Goal: Check status

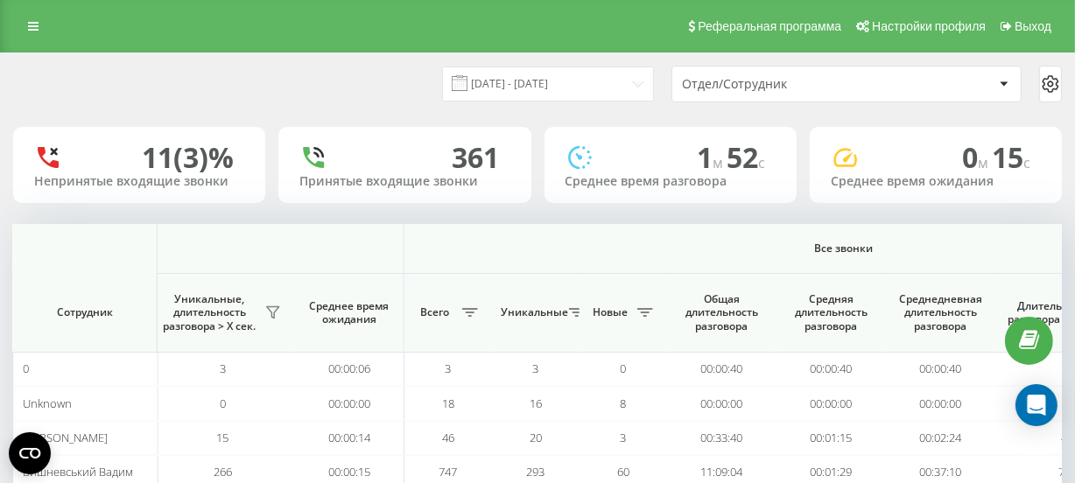
scroll to position [159, 0]
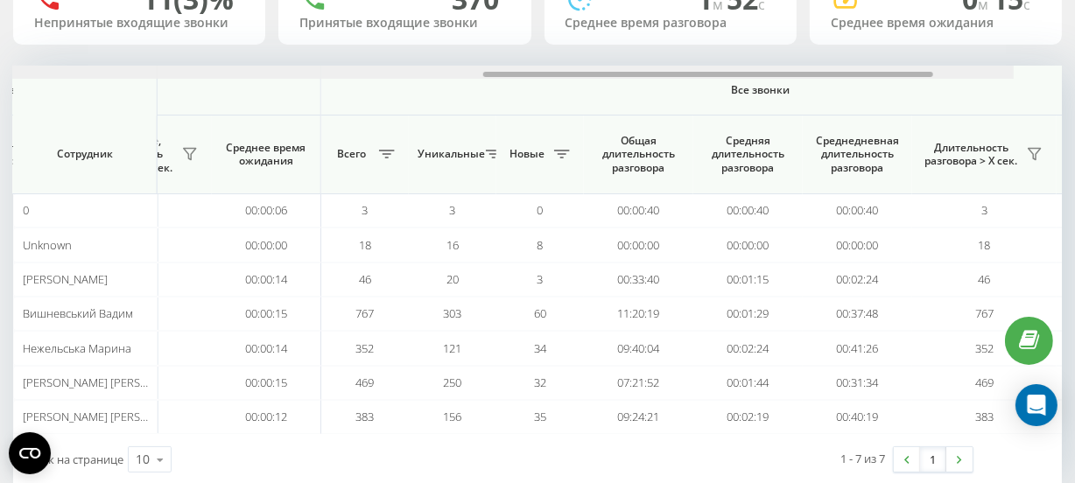
scroll to position [0, 1296]
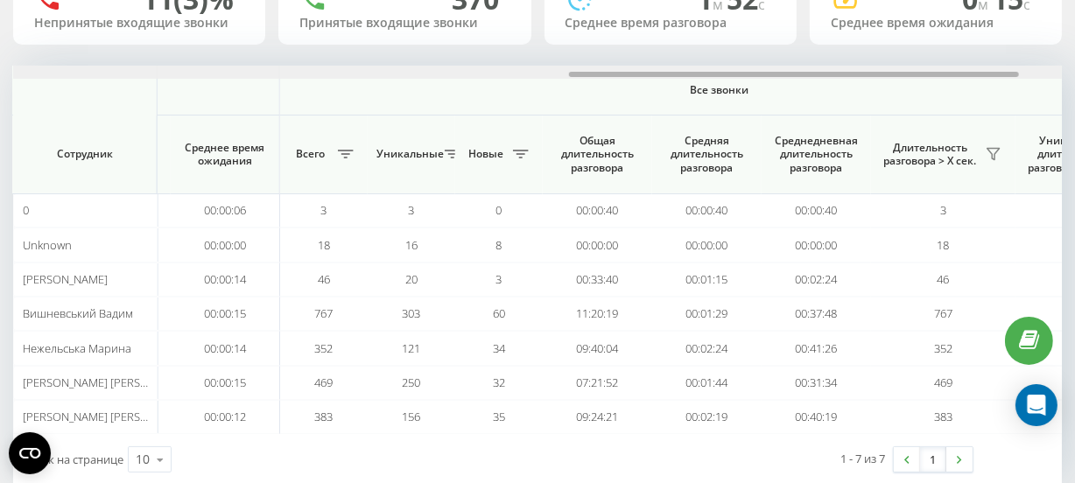
drag, startPoint x: 424, startPoint y: 74, endPoint x: 981, endPoint y: 50, distance: 557.5
click at [981, 50] on div "[DATE] - [DATE] Отдел/Сотрудник 11 (3)% Непринятые входящие звонки 370 Принятые…" at bounding box center [537, 190] width 1049 height 590
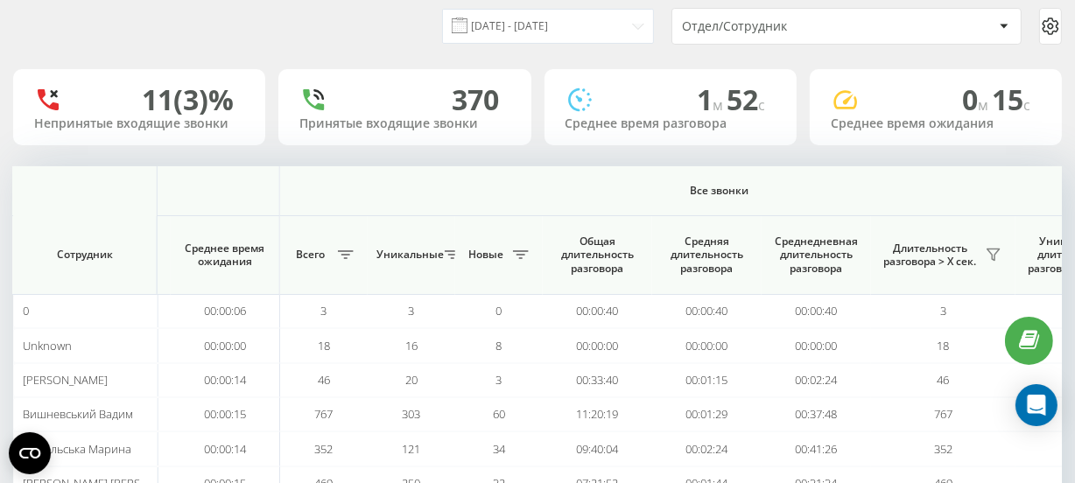
scroll to position [0, 0]
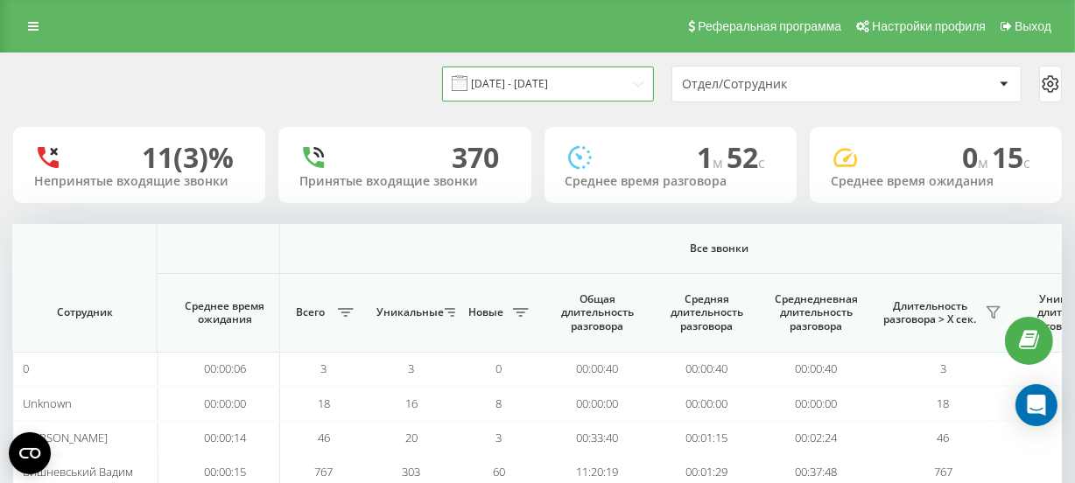
click at [556, 83] on input "[DATE] - [DATE]" at bounding box center [548, 84] width 212 height 34
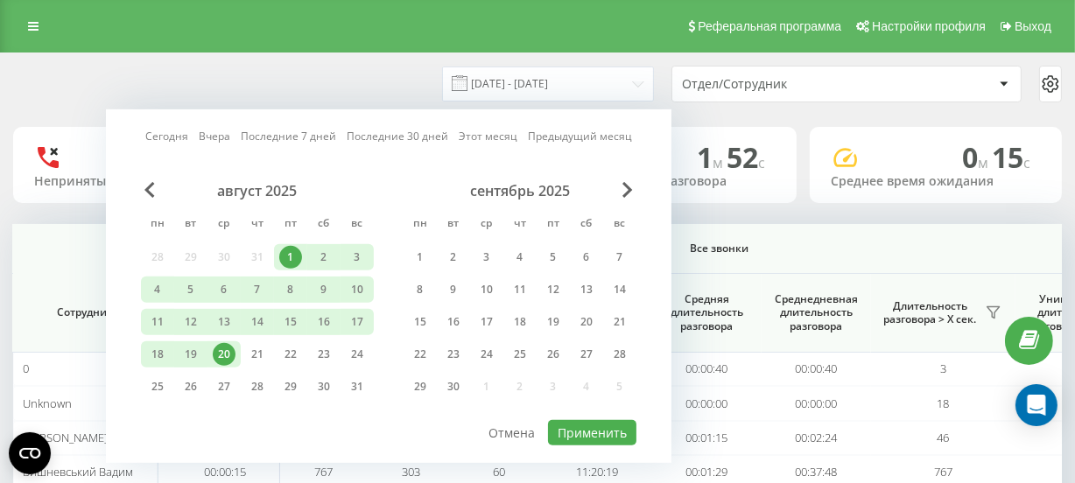
click at [224, 350] on div "20" at bounding box center [224, 354] width 23 height 23
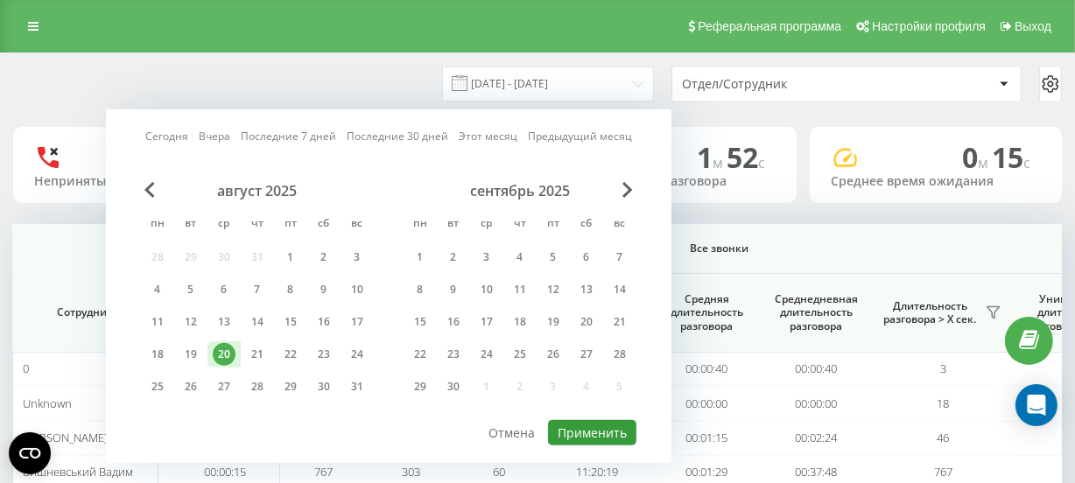
click at [589, 425] on button "Применить" at bounding box center [592, 432] width 88 height 25
type input "[DATE] - [DATE]"
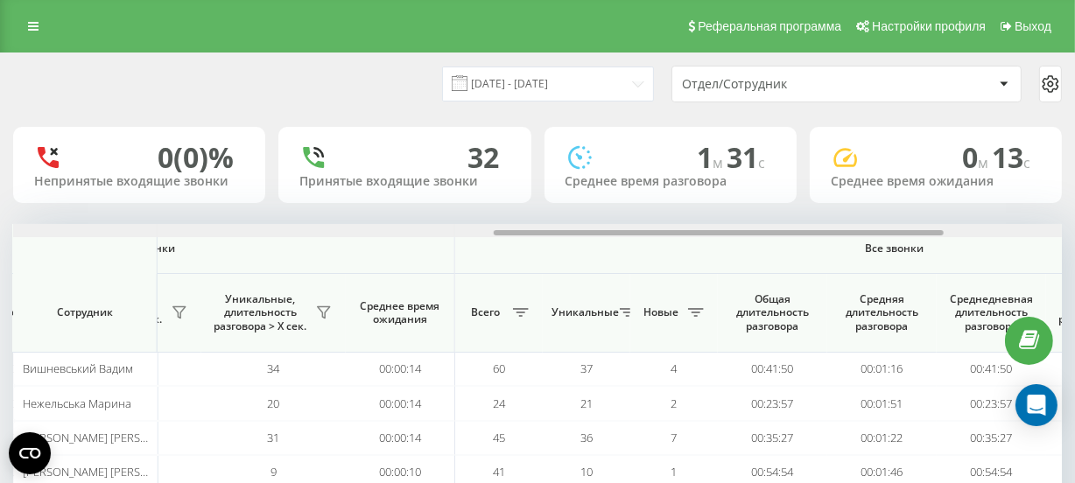
drag, startPoint x: 422, startPoint y: 230, endPoint x: 705, endPoint y: 226, distance: 282.9
click at [907, 236] on div at bounding box center [537, 230] width 1049 height 13
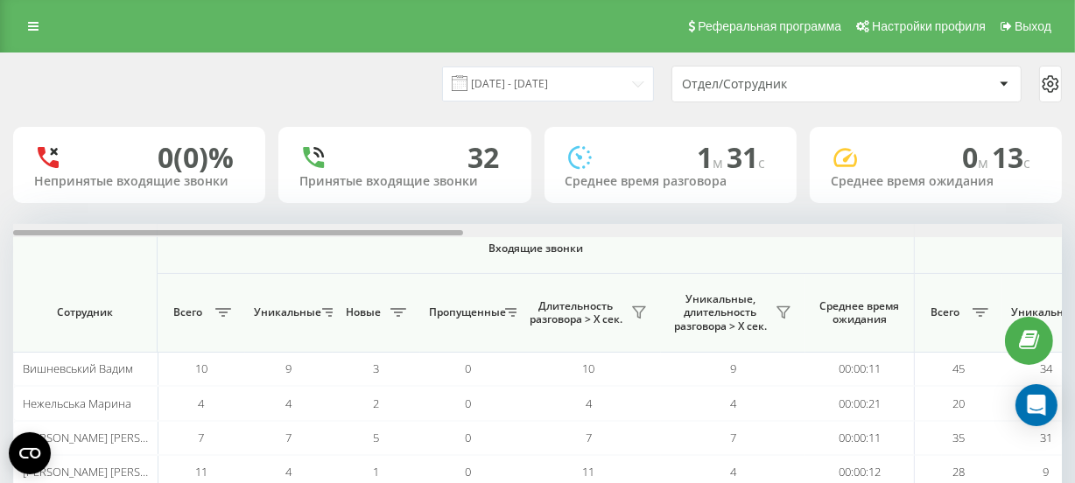
scroll to position [0, 1049]
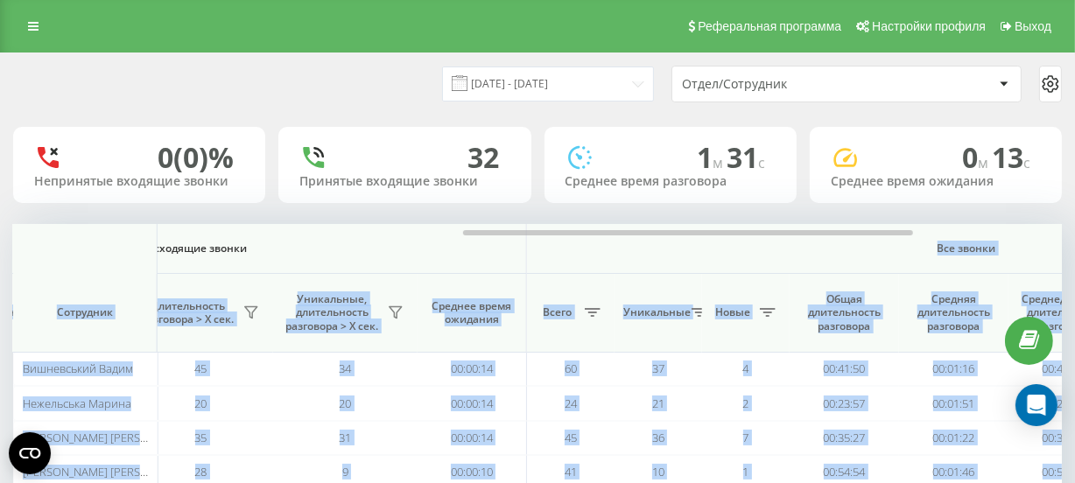
drag, startPoint x: 438, startPoint y: 228, endPoint x: 569, endPoint y: 239, distance: 131.9
click at [569, 239] on div "Входящие звонки Исходящие звонки Все звонки Сотрудник Всего Уникальные Новые Пр…" at bounding box center [537, 377] width 1049 height 307
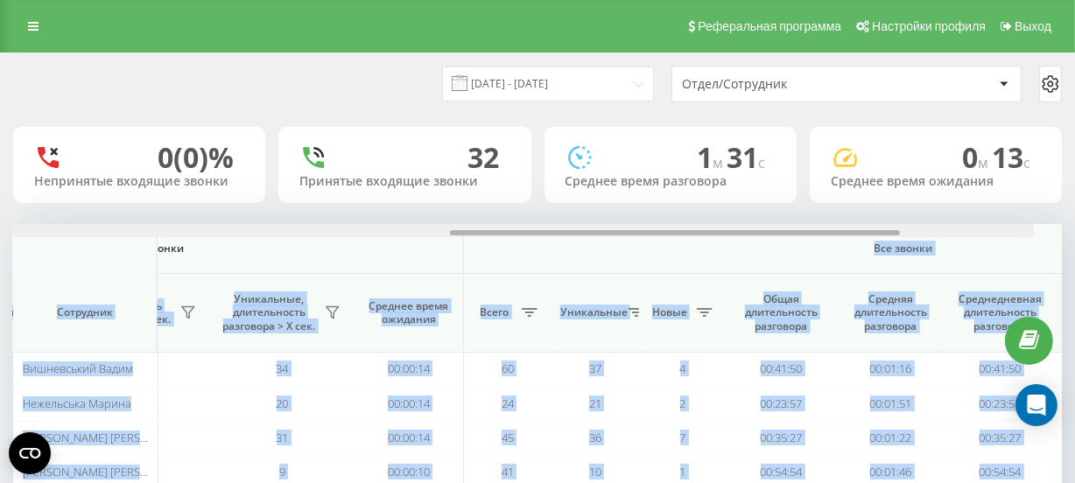
drag, startPoint x: 567, startPoint y: 231, endPoint x: 595, endPoint y: 230, distance: 28.0
click at [595, 230] on div at bounding box center [675, 232] width 450 height 5
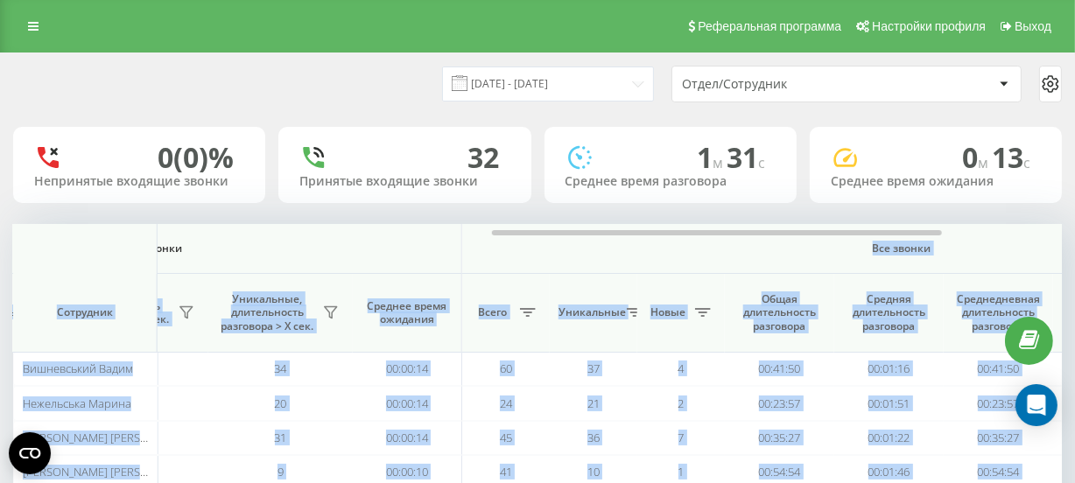
click at [577, 250] on span "Все звонки" at bounding box center [902, 249] width 776 height 14
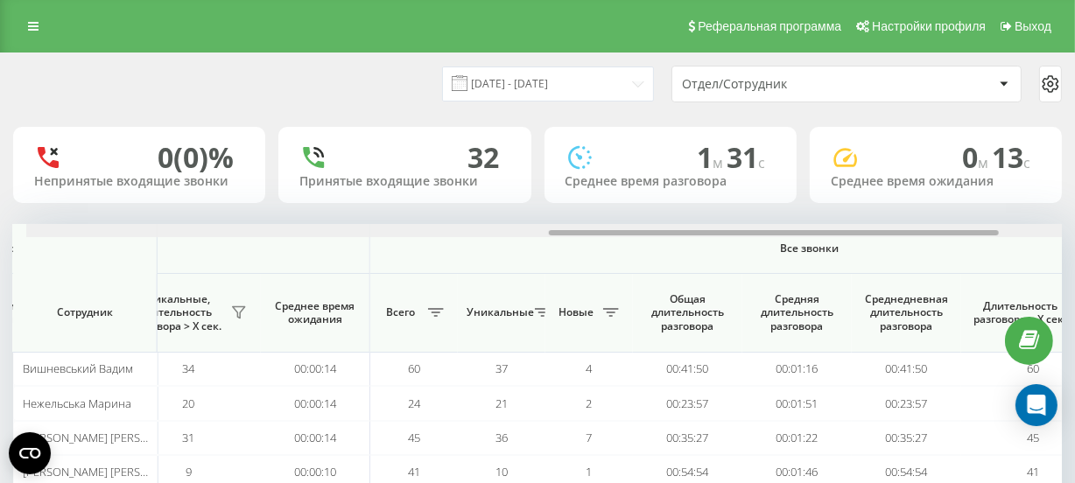
drag, startPoint x: 591, startPoint y: 232, endPoint x: 640, endPoint y: 229, distance: 49.2
click at [638, 229] on div at bounding box center [550, 230] width 1049 height 13
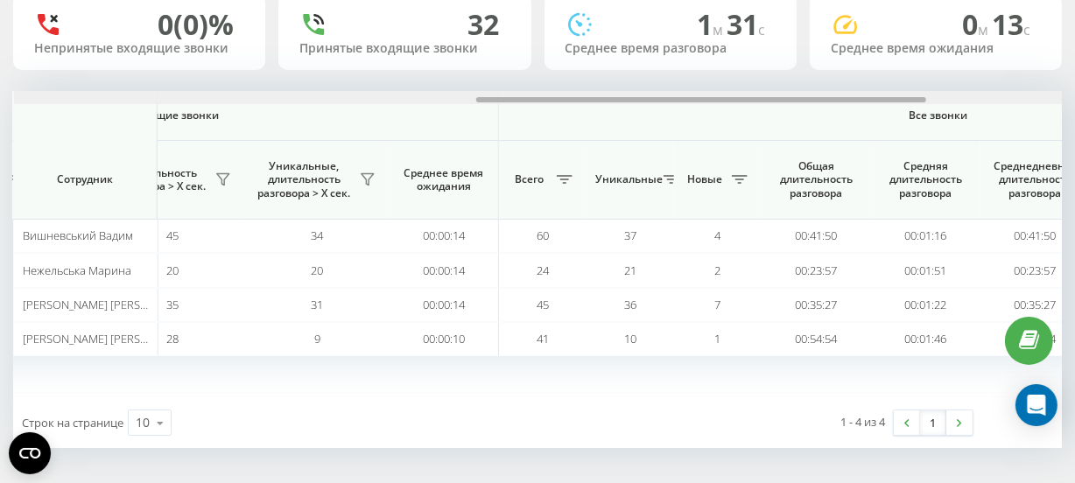
scroll to position [0, 1083]
drag, startPoint x: 730, startPoint y: 100, endPoint x: 670, endPoint y: 100, distance: 60.4
click at [670, 100] on div at bounding box center [703, 99] width 450 height 5
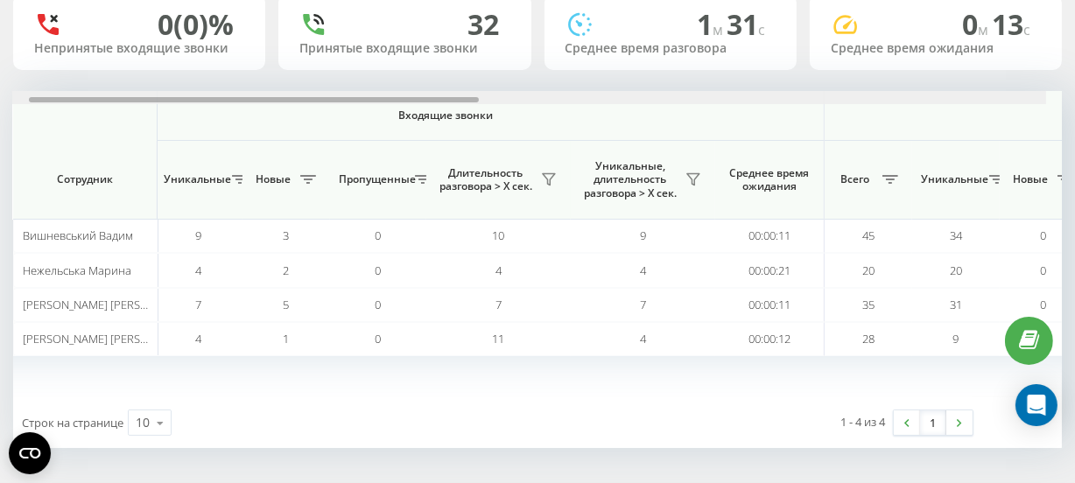
scroll to position [0, 74]
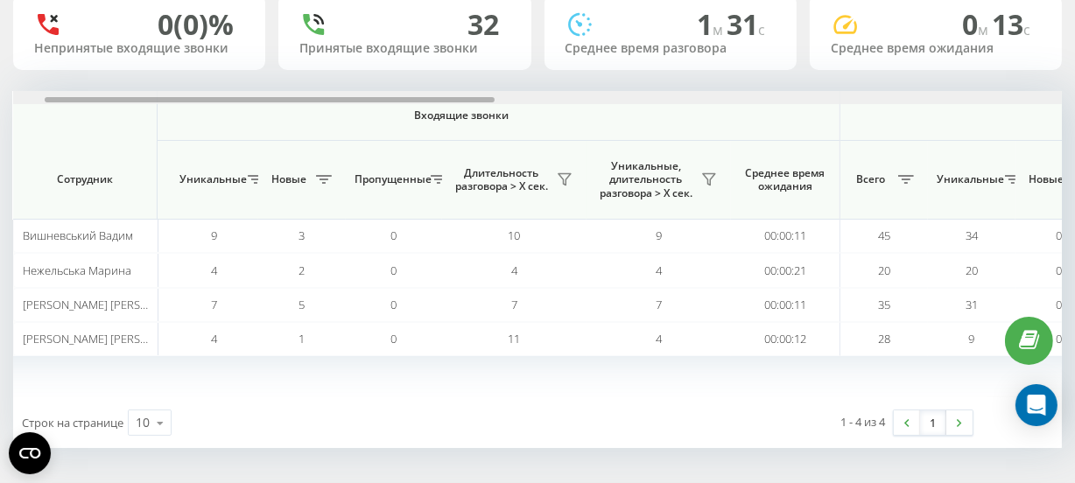
drag, startPoint x: 514, startPoint y: 99, endPoint x: 81, endPoint y: 130, distance: 434.6
click at [81, 130] on div "Входящие звонки Исходящие звонки Все звонки Сотрудник Всего Уникальные Новые Пр…" at bounding box center [537, 244] width 1049 height 307
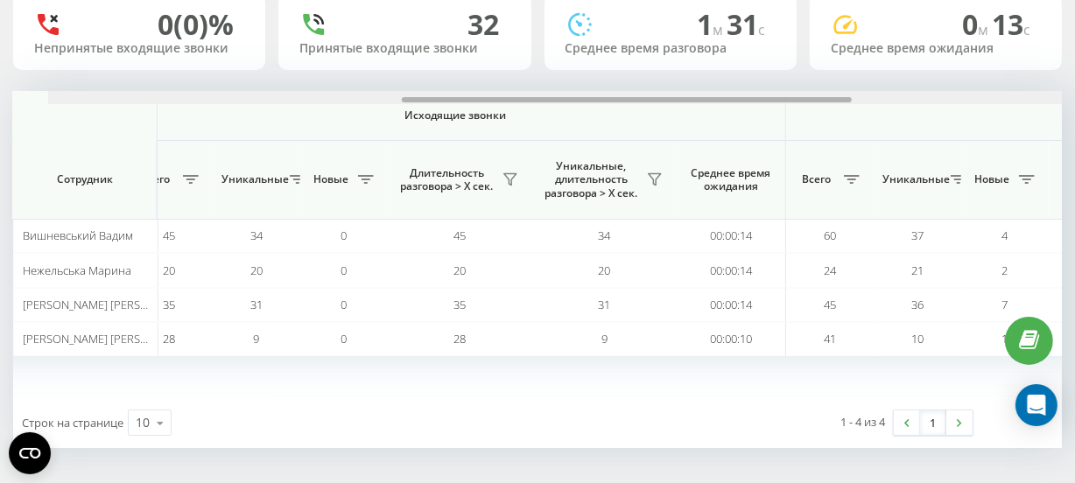
scroll to position [0, 943]
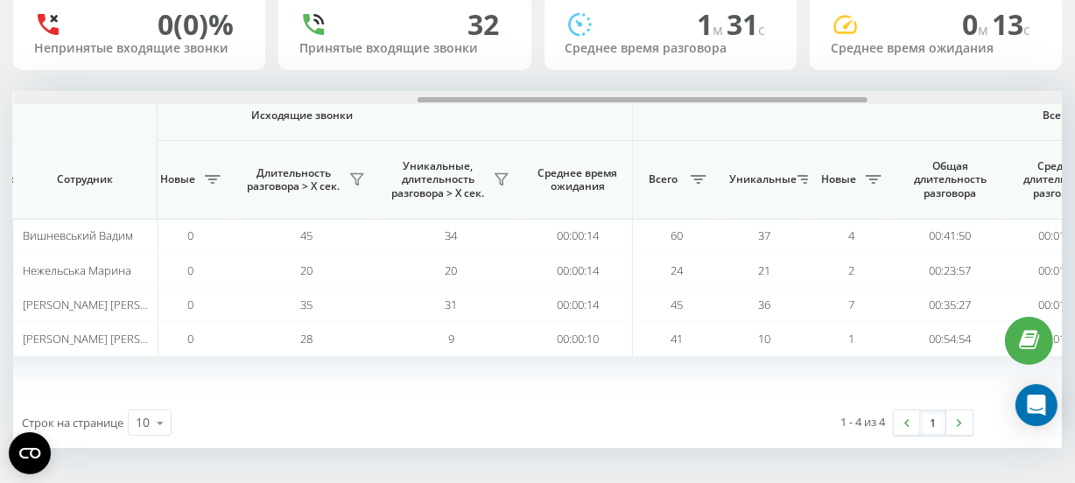
drag, startPoint x: 470, startPoint y: 96, endPoint x: 843, endPoint y: 101, distance: 373.1
click at [843, 101] on div at bounding box center [643, 99] width 450 height 5
